Goal: Navigation & Orientation: Find specific page/section

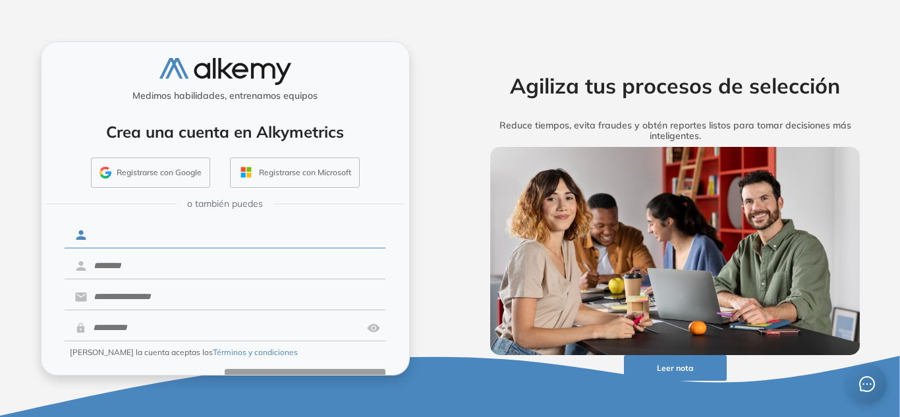
click at [142, 238] on input "text" at bounding box center [236, 235] width 298 height 25
click at [165, 178] on button "Registrarse con Google" at bounding box center [150, 172] width 119 height 30
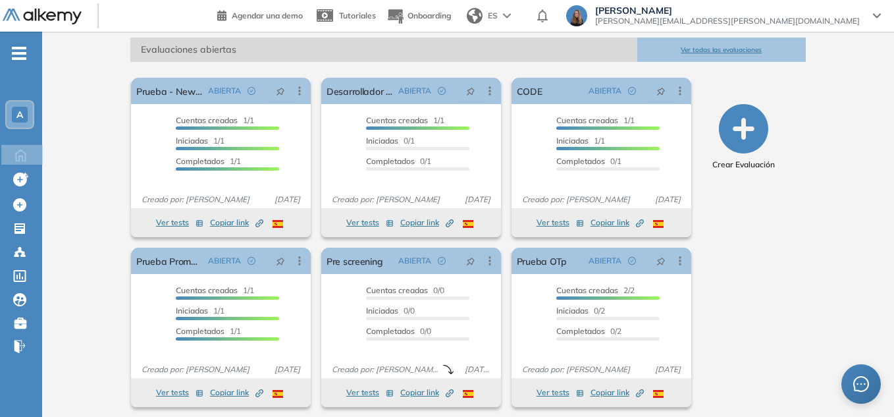
scroll to position [200, 0]
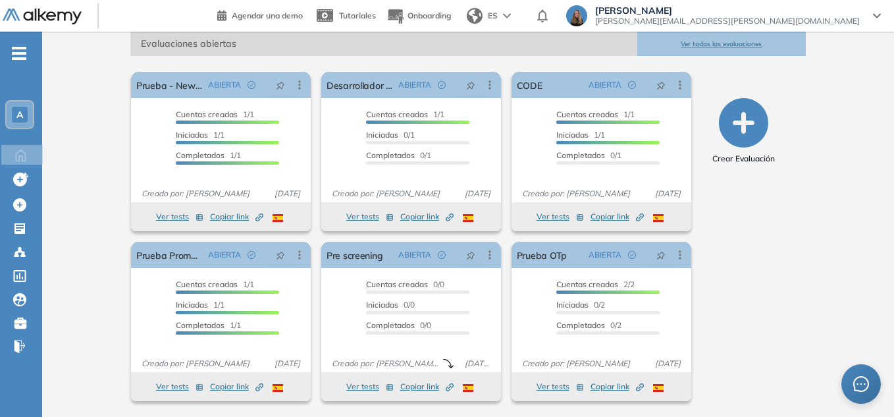
click at [26, 113] on div "A" at bounding box center [20, 115] width 16 height 16
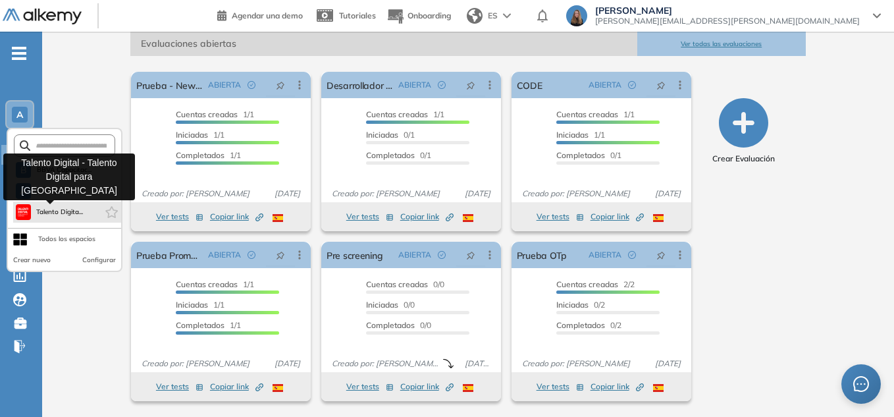
click at [60, 205] on button "Talento Digita..." at bounding box center [50, 212] width 68 height 16
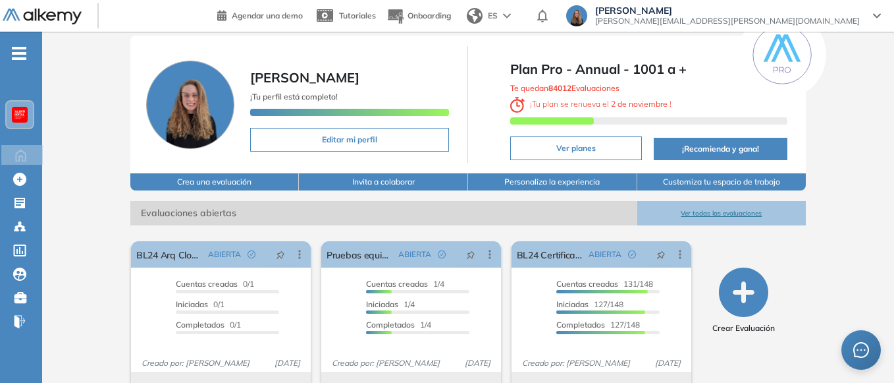
scroll to position [0, 0]
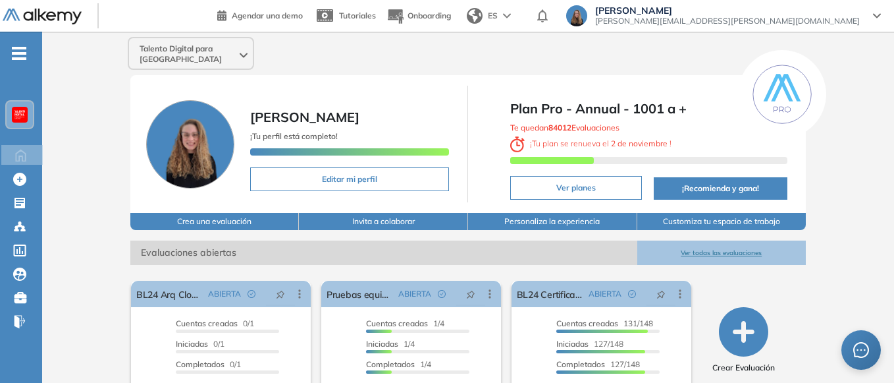
click at [736, 240] on button "Ver todas las evaluaciones" at bounding box center [721, 252] width 169 height 24
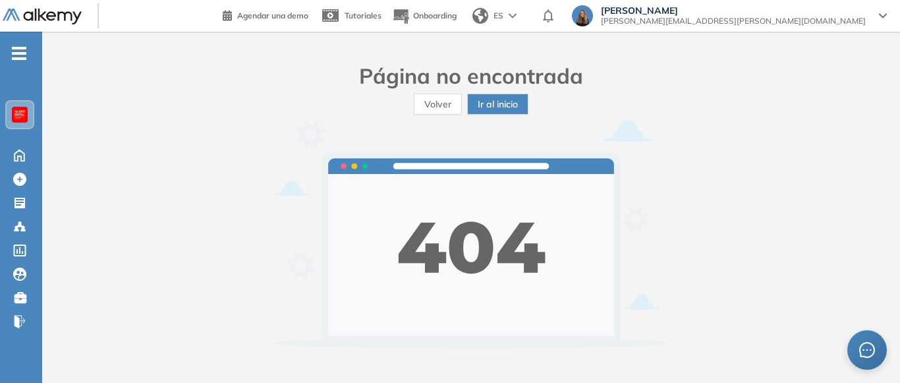
click at [431, 106] on span "Volver" at bounding box center [437, 104] width 27 height 14
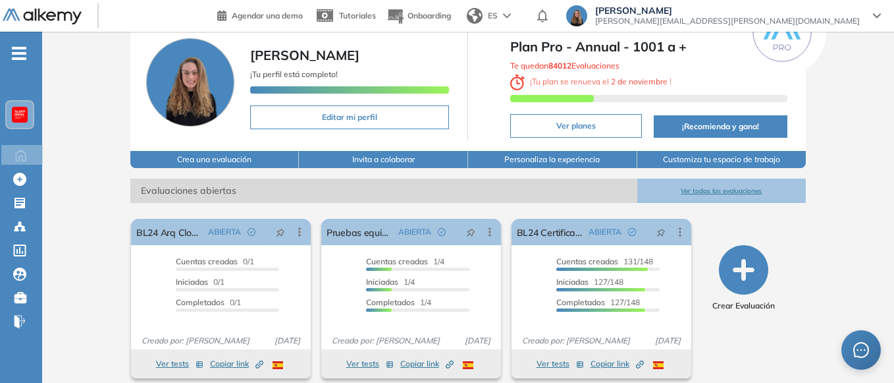
scroll to position [36, 0]
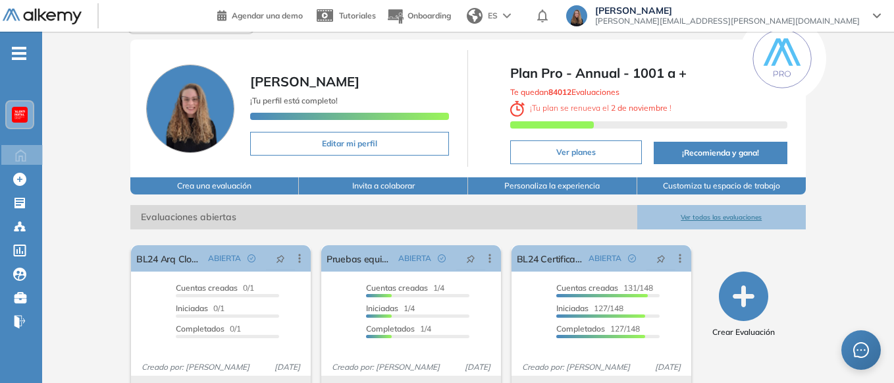
click at [709, 206] on button "Ver todas las evaluaciones" at bounding box center [721, 217] width 169 height 24
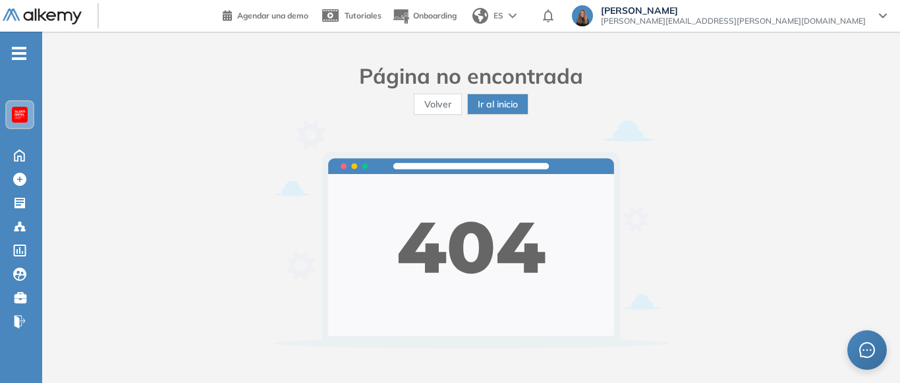
click at [431, 103] on span "Volver" at bounding box center [437, 104] width 27 height 14
